Goal: Task Accomplishment & Management: Complete application form

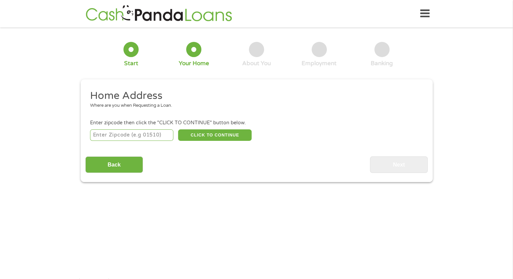
click at [140, 138] on input "number" at bounding box center [131, 134] width 83 height 11
type input "98374"
click at [204, 133] on button "CLICK TO CONTINUE" at bounding box center [215, 134] width 74 height 11
type input "98374"
type input "Puyallup"
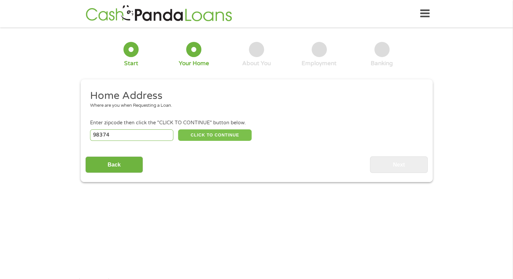
select select "[US_STATE]"
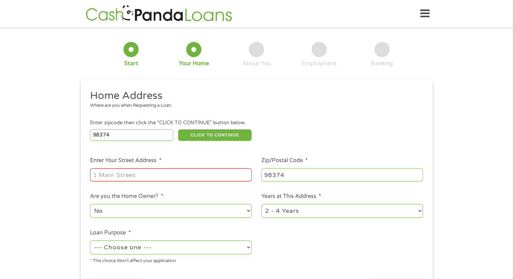
click at [126, 178] on input "Enter Your Street Address *" at bounding box center [171, 174] width 162 height 13
type input "[STREET_ADDRESS]"
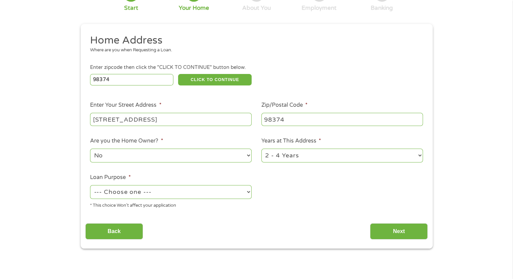
scroll to position [67, 0]
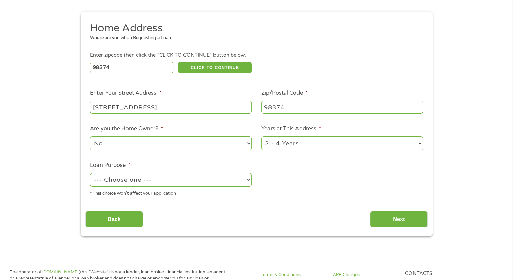
click at [190, 183] on select "--- Choose one --- Pay Bills Debt Consolidation Home Improvement Major Purchase…" at bounding box center [171, 180] width 162 height 14
select select "medicalexpenses"
click at [90, 173] on select "--- Choose one --- Pay Bills Debt Consolidation Home Improvement Major Purchase…" at bounding box center [171, 180] width 162 height 14
click at [390, 215] on input "Next" at bounding box center [399, 219] width 58 height 17
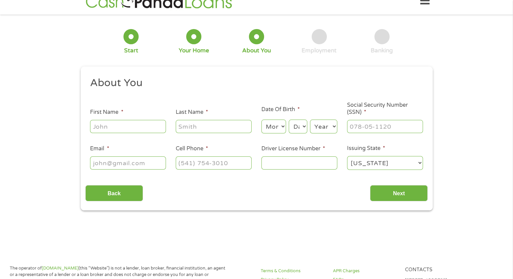
scroll to position [0, 0]
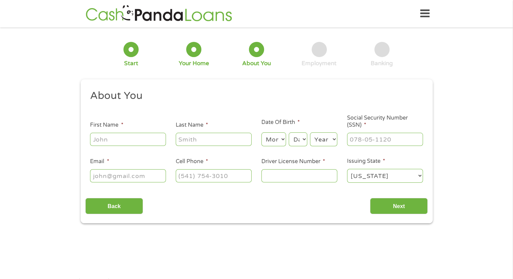
click at [141, 142] on input "First Name *" at bounding box center [128, 139] width 76 height 13
type input "[PERSON_NAME]"
type input "[EMAIL_ADDRESS][DOMAIN_NAME]"
type input "[PHONE_NUMBER]"
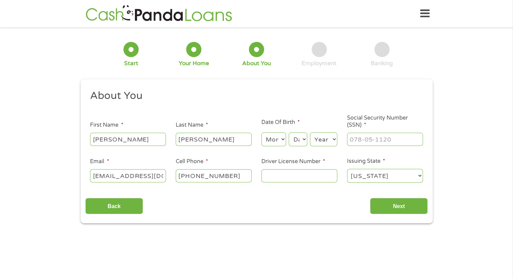
click at [279, 139] on select "Month 1 2 3 4 5 6 7 8 9 10 11 12" at bounding box center [273, 139] width 25 height 14
select select "1"
click at [261, 133] on select "Month 1 2 3 4 5 6 7 8 9 10 11 12" at bounding box center [273, 139] width 25 height 14
click at [295, 147] on div "Day Day 1 2 3 4 5 6 7 8 9 10 11 12 13 14 15 16 17 18 19 20 21 22 23 24 25 26 27…" at bounding box center [298, 139] width 18 height 16
click at [294, 142] on select "Day 1 2 3 4 5 6 7 8 9 10 11 12 13 14 15 16 17 18 19 20 21 22 23 24 25 26 27 28 …" at bounding box center [298, 139] width 18 height 14
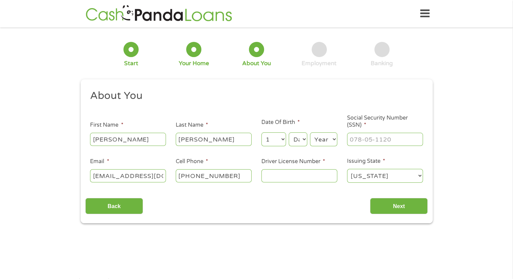
select select "29"
click at [289, 133] on select "Day 1 2 3 4 5 6 7 8 9 10 11 12 13 14 15 16 17 18 19 20 21 22 23 24 25 26 27 28 …" at bounding box center [298, 139] width 18 height 14
click at [327, 144] on select "Year [DATE] 2006 2005 2004 2003 2002 2001 2000 1999 1998 1997 1996 1995 1994 19…" at bounding box center [323, 139] width 27 height 14
select select "1970"
click at [310, 133] on select "Year [DATE] 2006 2005 2004 2003 2002 2001 2000 1999 1998 1997 1996 1995 1994 19…" at bounding box center [323, 139] width 27 height 14
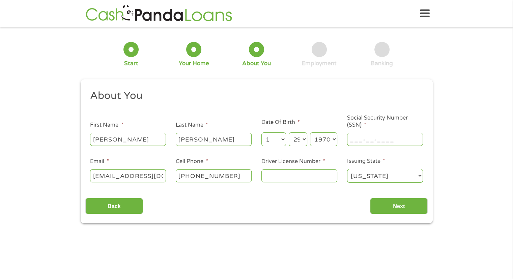
click at [355, 142] on input "___-__-____" at bounding box center [385, 139] width 76 height 13
type input "085-70-7325"
click at [300, 173] on input "Driver License Number *" at bounding box center [299, 175] width 76 height 13
click at [290, 174] on input "Driver License Number *" at bounding box center [299, 175] width 76 height 13
click at [290, 171] on input "Driver License Number *" at bounding box center [299, 175] width 76 height 13
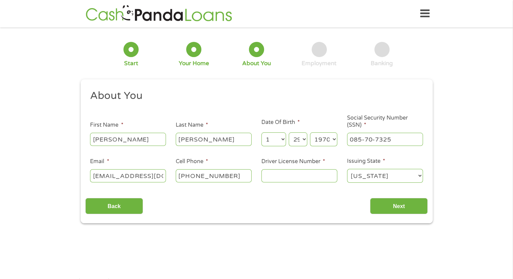
click at [295, 174] on input "Driver License Number *" at bounding box center [299, 175] width 76 height 13
click at [307, 178] on input "WDL" at bounding box center [299, 175] width 76 height 13
click at [317, 178] on input "WDL578S3B" at bounding box center [299, 175] width 76 height 13
type input "WDL578S3B13B"
click at [391, 208] on input "Next" at bounding box center [399, 206] width 58 height 17
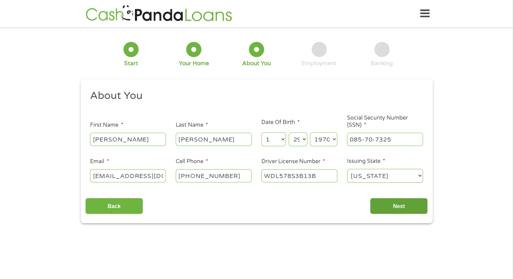
scroll to position [3, 3]
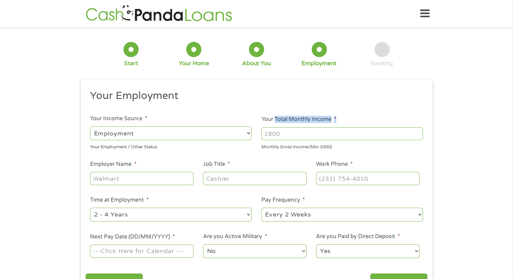
drag, startPoint x: 274, startPoint y: 122, endPoint x: 282, endPoint y: 119, distance: 8.3
click at [282, 119] on li "Your Total Monthly Income * Monthly Gross Income (Min 1000)" at bounding box center [342, 132] width 171 height 35
click at [280, 142] on div "Monthly Gross Income (Min 1000)" at bounding box center [342, 145] width 162 height 9
click at [280, 138] on input "Your Total Monthly Income *" at bounding box center [342, 133] width 162 height 13
type input "6000"
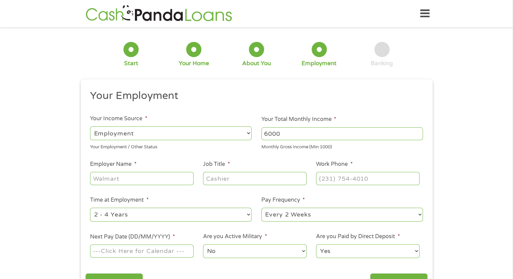
click at [134, 180] on input "Employer Name *" at bounding box center [141, 178] width 103 height 13
type input "[GEOGRAPHIC_DATA]"
type input "Professor"
type input "[PHONE_NUMBER]"
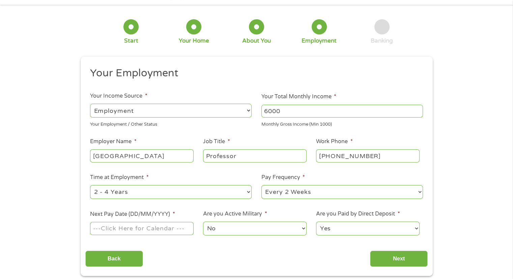
scroll to position [34, 0]
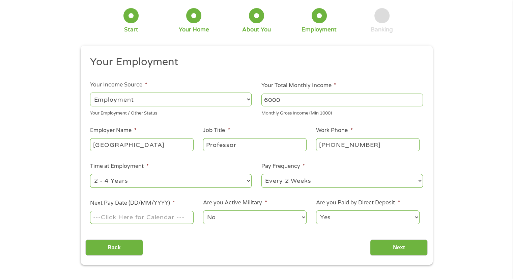
click at [213, 186] on select "--- Choose one --- 1 Year or less 1 - 2 Years 2 - 4 Years Over 4 Years" at bounding box center [171, 181] width 162 height 14
select select "60months"
click at [90, 174] on select "--- Choose one --- 1 Year or less 1 - 2 Years 2 - 4 Years Over 4 Years" at bounding box center [171, 181] width 162 height 14
click at [150, 220] on input "Next Pay Date (DD/MM/YYYY) *" at bounding box center [141, 217] width 103 height 13
click at [136, 180] on td "30" at bounding box center [141, 178] width 10 height 7
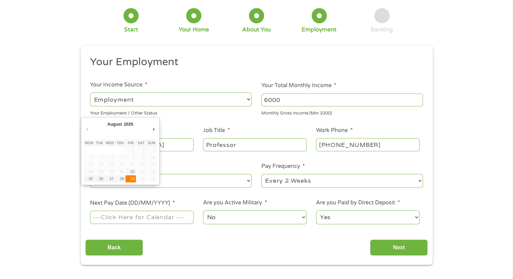
type input "[DATE]"
drag, startPoint x: 140, startPoint y: 217, endPoint x: 55, endPoint y: 209, distance: 85.4
click at [55, 210] on div "1 Start 2 Your Home 3 About You 4 Employment 5 Banking 6 This field is hidden w…" at bounding box center [256, 131] width 513 height 266
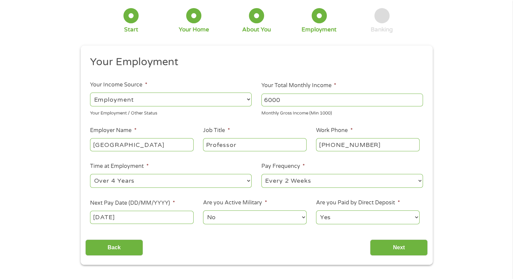
click at [130, 219] on input "[DATE]" at bounding box center [141, 217] width 103 height 13
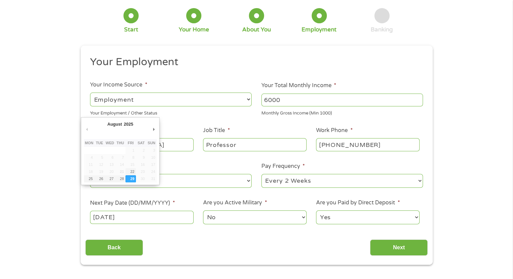
click at [130, 219] on input "[DATE]" at bounding box center [141, 217] width 103 height 13
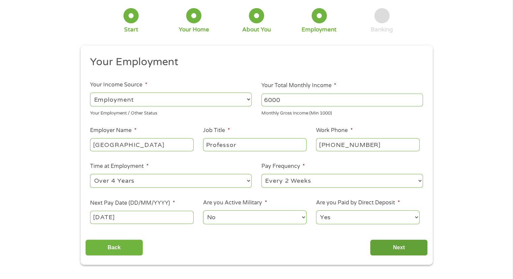
click at [401, 245] on input "Next" at bounding box center [399, 247] width 58 height 17
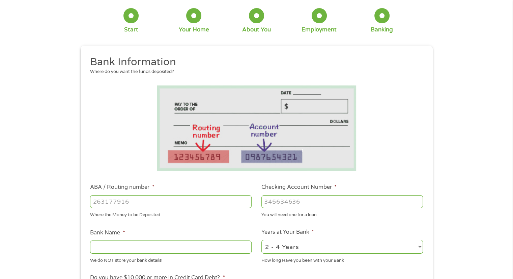
click at [113, 199] on input "ABA / Routing number *" at bounding box center [171, 201] width 162 height 13
type input "323380821"
type input "RED CANOE CREDIT UNION"
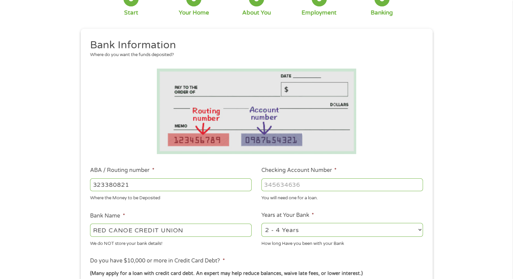
scroll to position [67, 0]
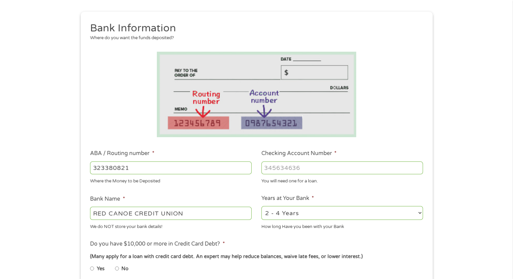
type input "323380821"
click at [283, 166] on input "Checking Account Number *" at bounding box center [342, 167] width 162 height 13
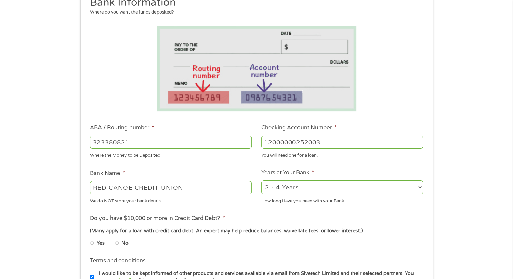
scroll to position [135, 0]
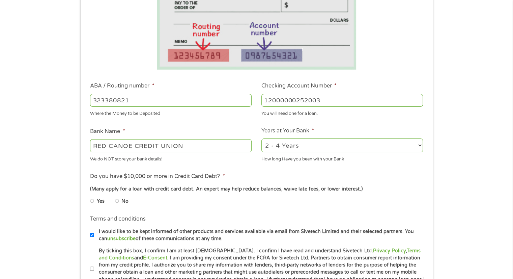
type input "12000000252003"
click at [117, 203] on input "No" at bounding box center [117, 200] width 4 height 11
radio input "true"
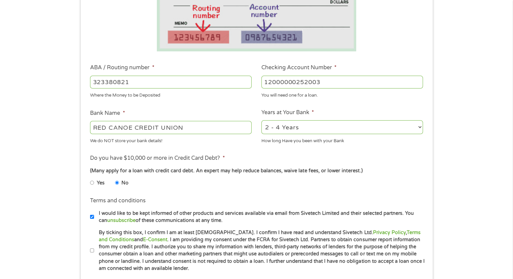
scroll to position [202, 0]
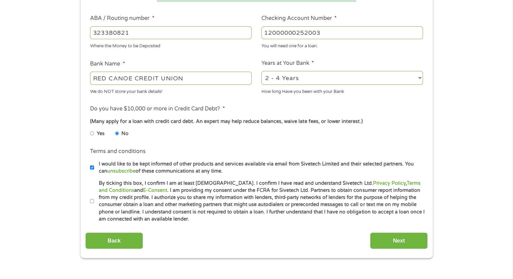
click at [93, 200] on input "By ticking this box, I confirm I am at least [DEMOGRAPHIC_DATA]. I confirm I ha…" at bounding box center [92, 201] width 4 height 11
checkbox input "true"
click at [408, 234] on input "Next" at bounding box center [399, 240] width 58 height 17
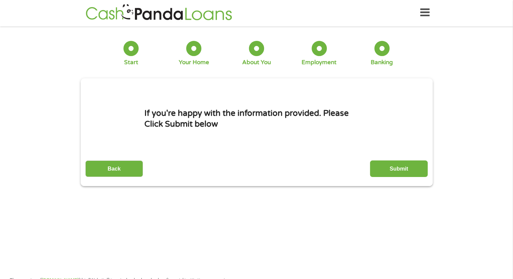
scroll to position [0, 0]
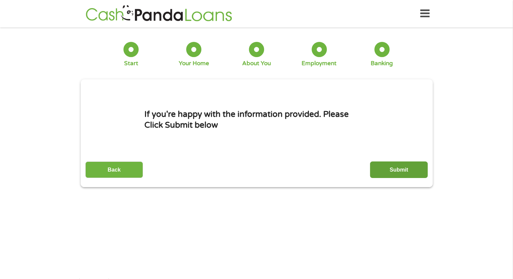
click at [399, 168] on input "Submit" at bounding box center [399, 169] width 58 height 17
